Goal: Information Seeking & Learning: Learn about a topic

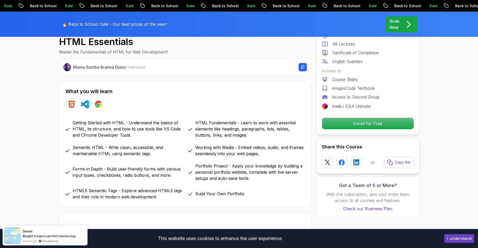
scroll to position [206, 0]
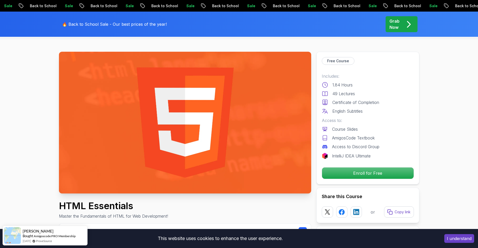
scroll to position [0, 0]
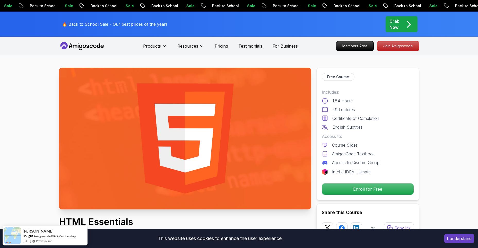
click at [92, 44] on icon at bounding box center [82, 46] width 46 height 8
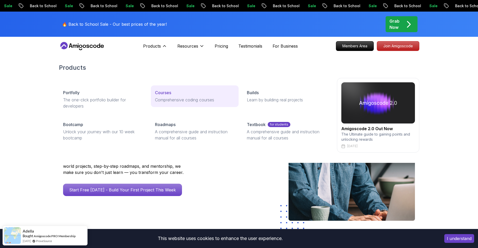
click at [164, 91] on p "Courses" at bounding box center [163, 93] width 16 height 6
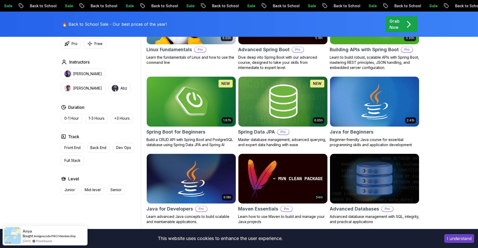
scroll to position [206, 0]
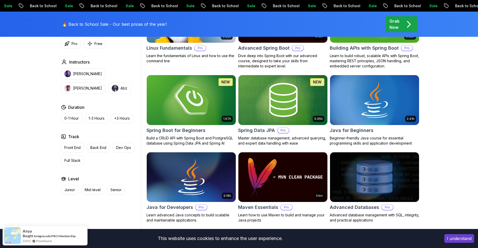
click at [183, 98] on img at bounding box center [190, 100] width 93 height 52
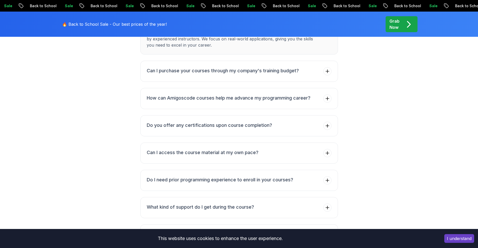
scroll to position [2086, 0]
